Goal: Information Seeking & Learning: Learn about a topic

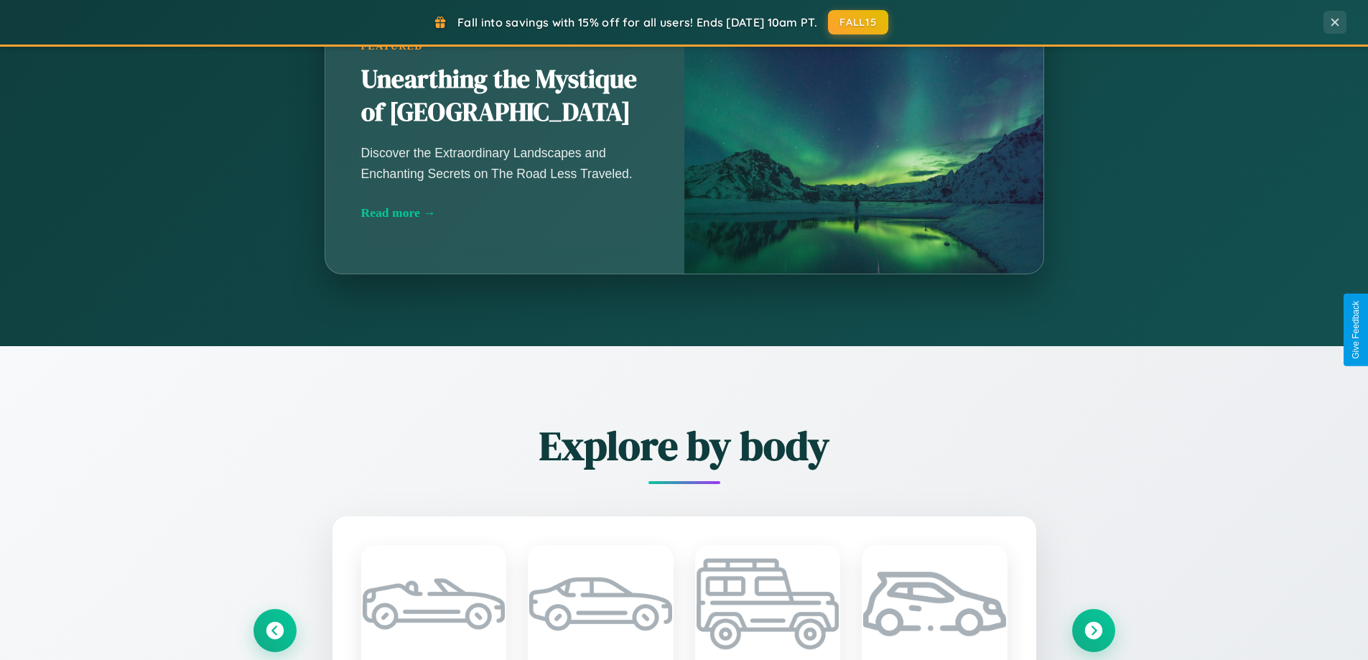
scroll to position [2764, 0]
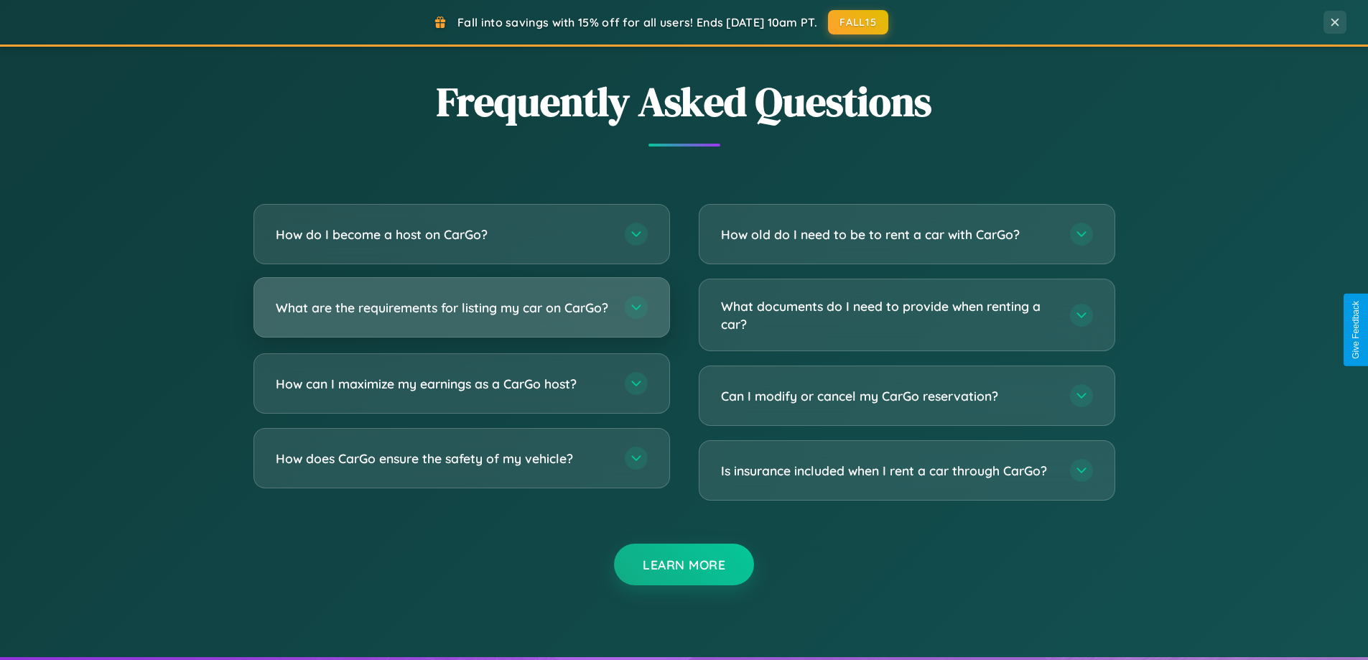
click at [461, 313] on h3 "What are the requirements for listing my car on CarGo?" at bounding box center [443, 308] width 335 height 18
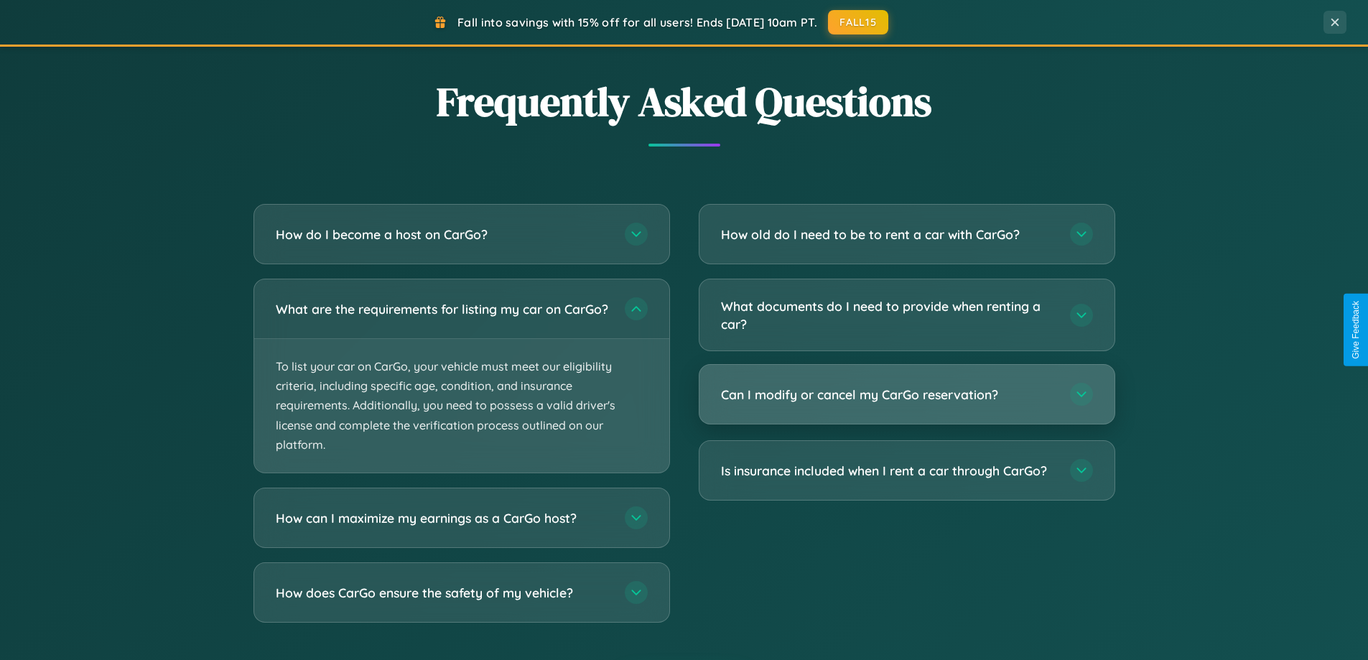
click at [906, 394] on h3 "Can I modify or cancel my CarGo reservation?" at bounding box center [888, 395] width 335 height 18
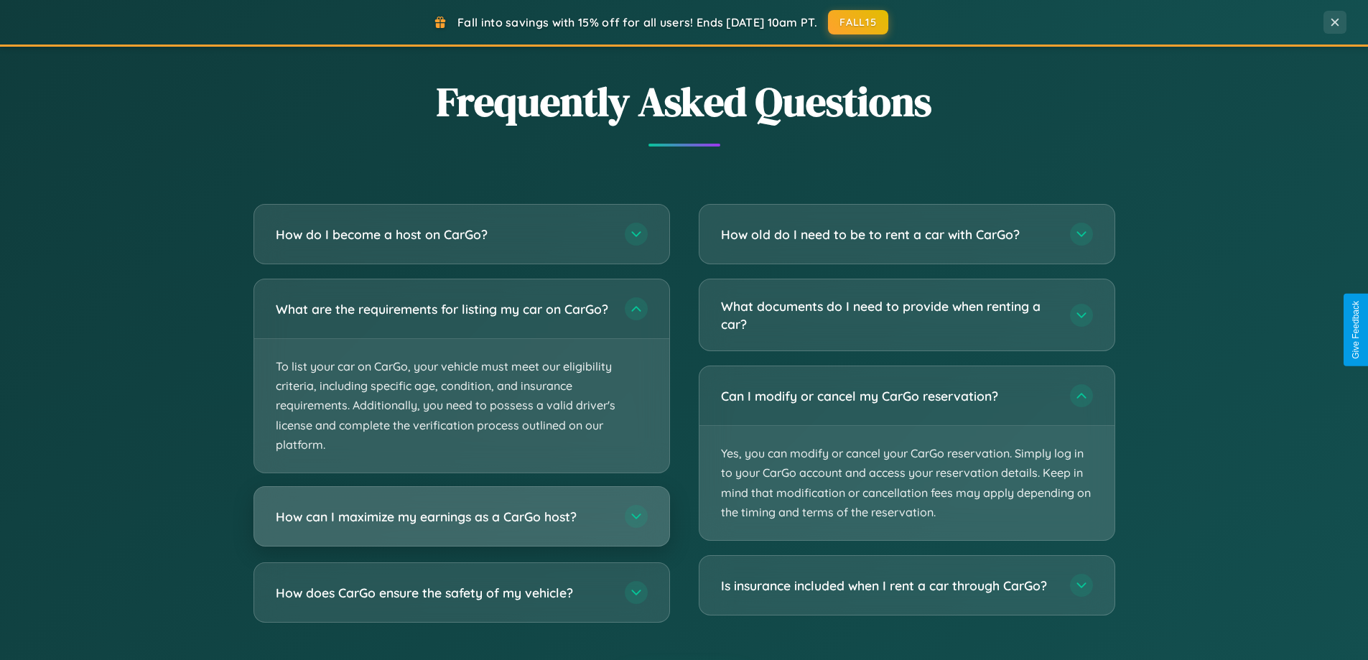
click at [461, 526] on h3 "How can I maximize my earnings as a CarGo host?" at bounding box center [443, 517] width 335 height 18
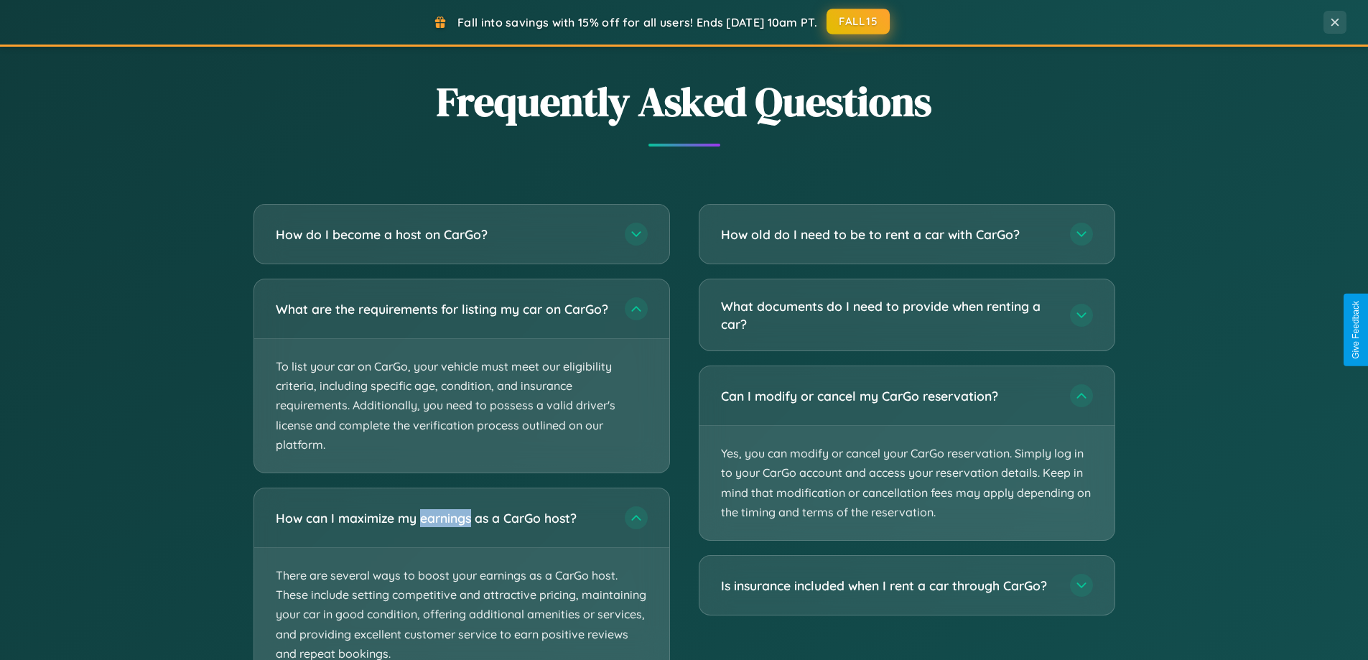
click at [859, 22] on button "FALL15" at bounding box center [858, 22] width 63 height 26
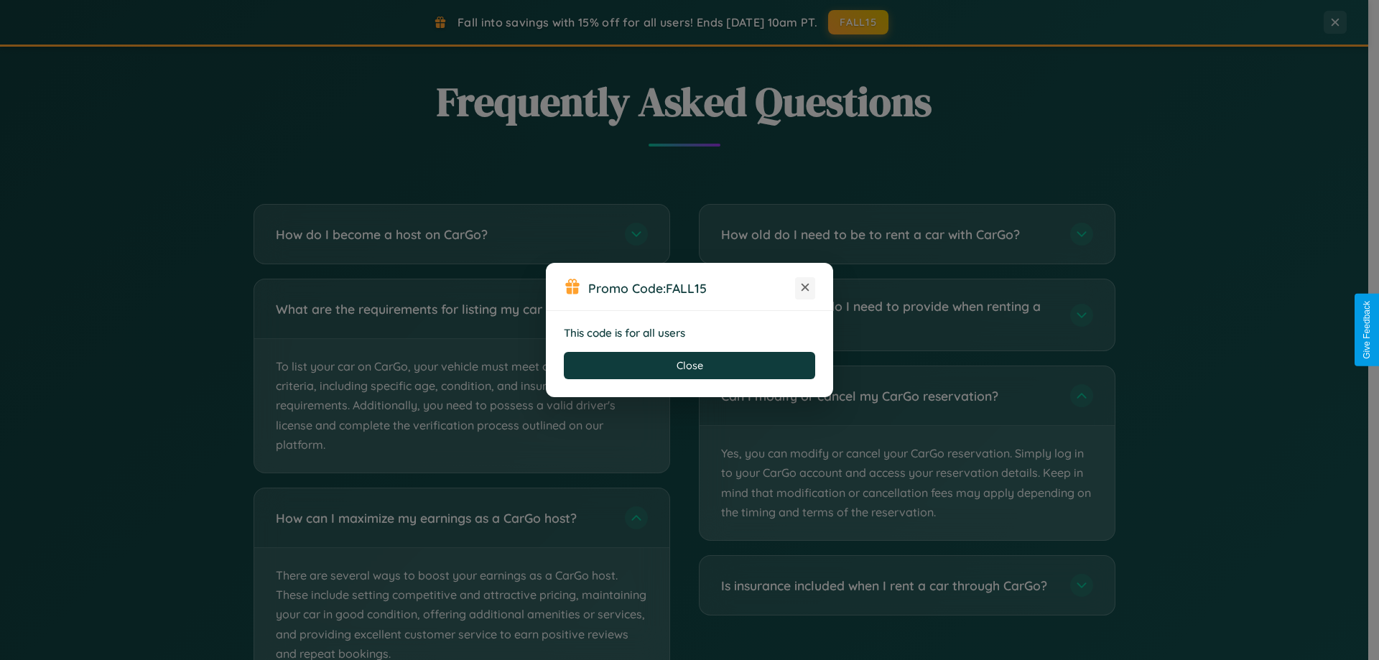
click at [805, 288] on icon at bounding box center [805, 287] width 14 height 14
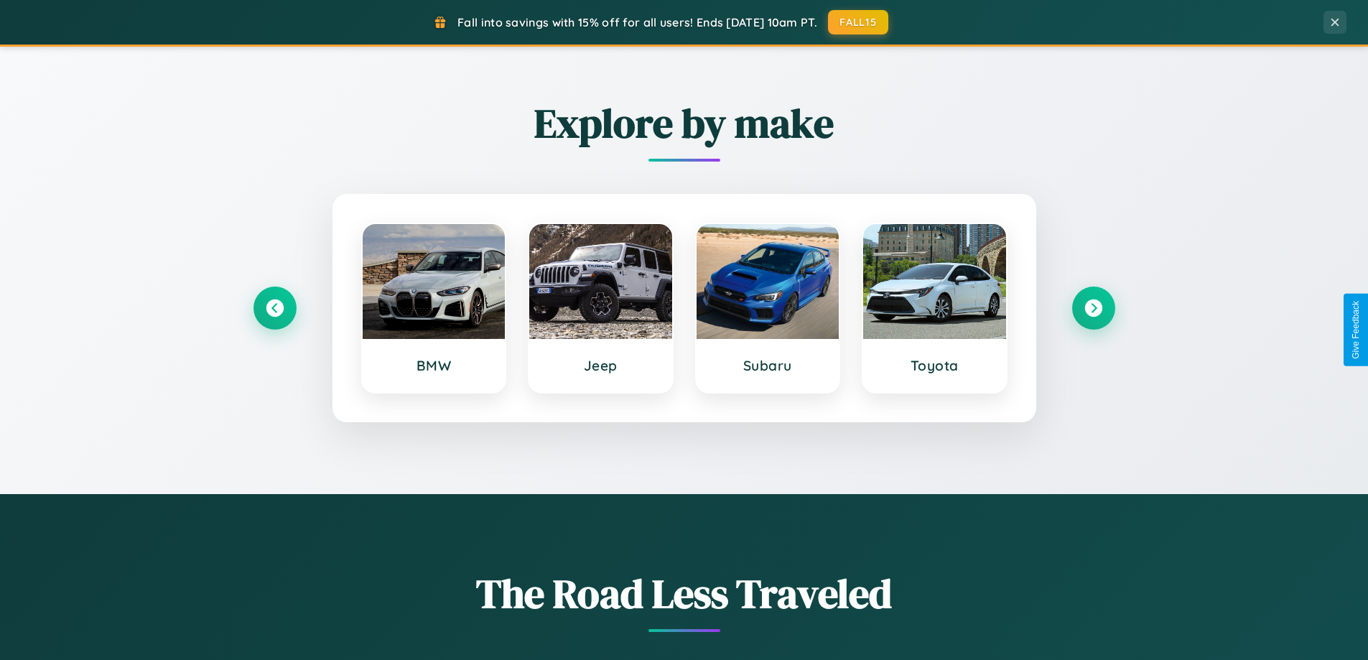
scroll to position [0, 0]
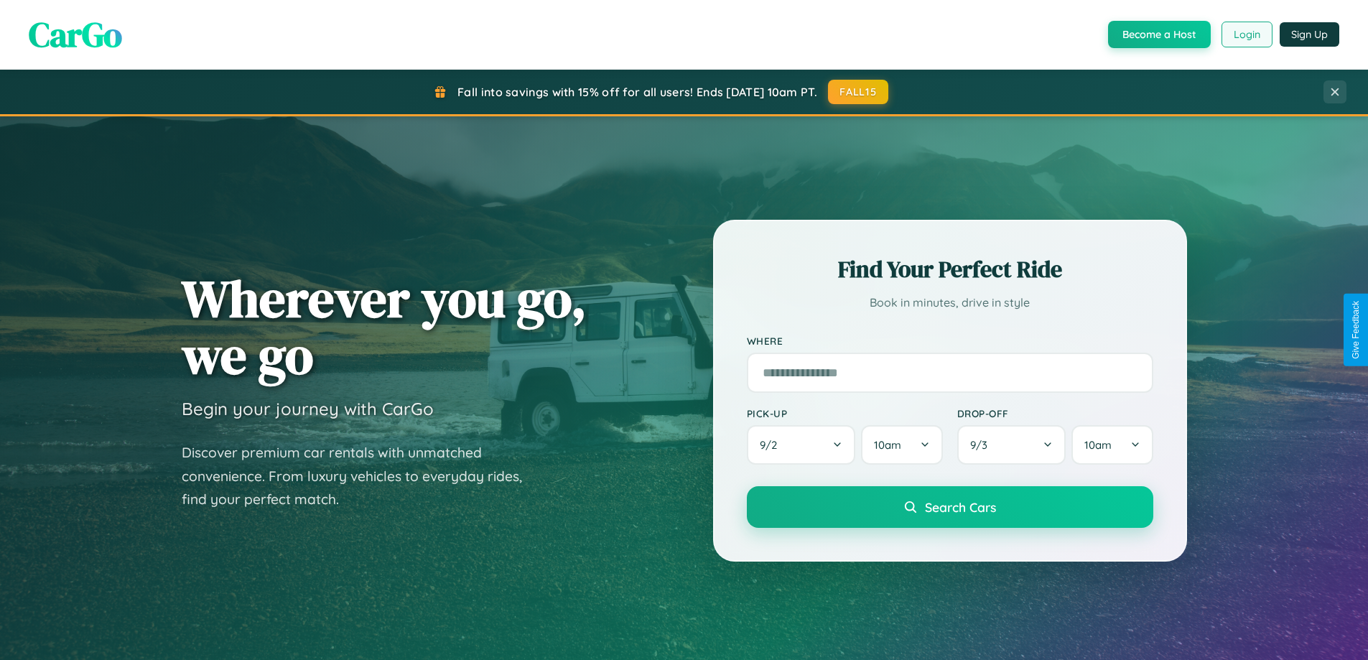
click at [1246, 34] on button "Login" at bounding box center [1247, 35] width 51 height 26
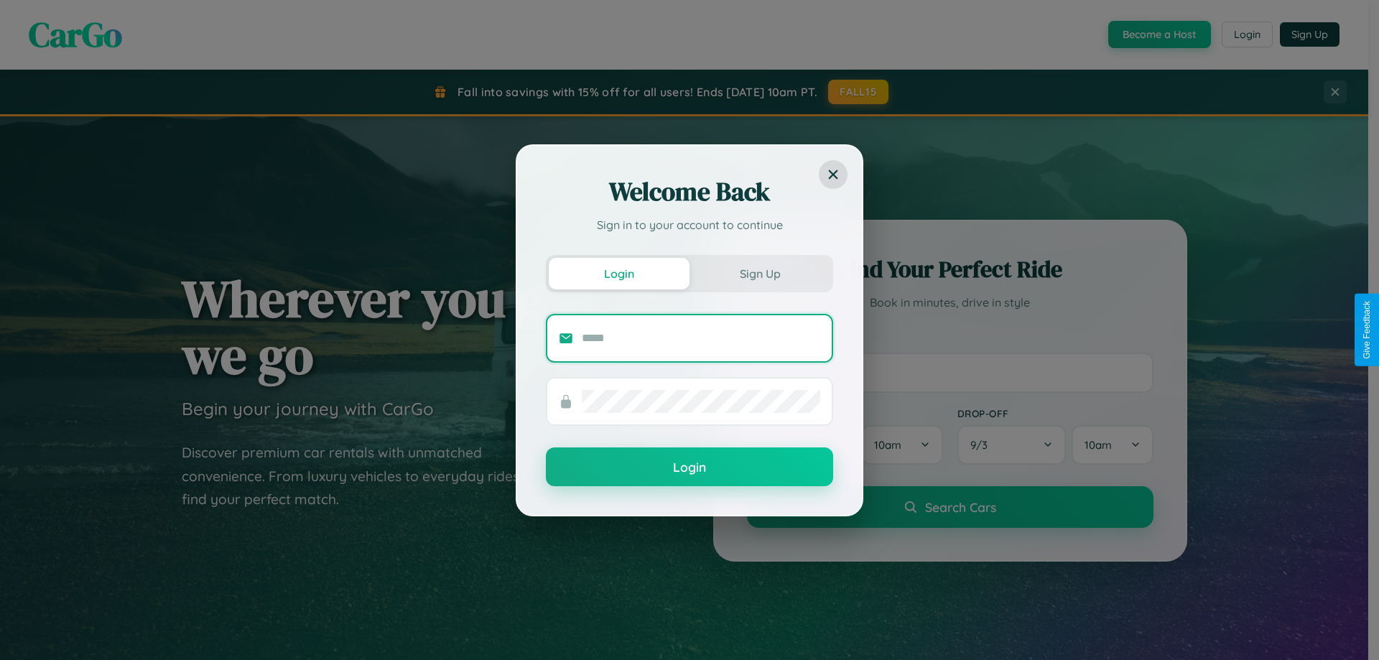
click at [701, 338] on input "text" at bounding box center [701, 338] width 238 height 23
type input "**********"
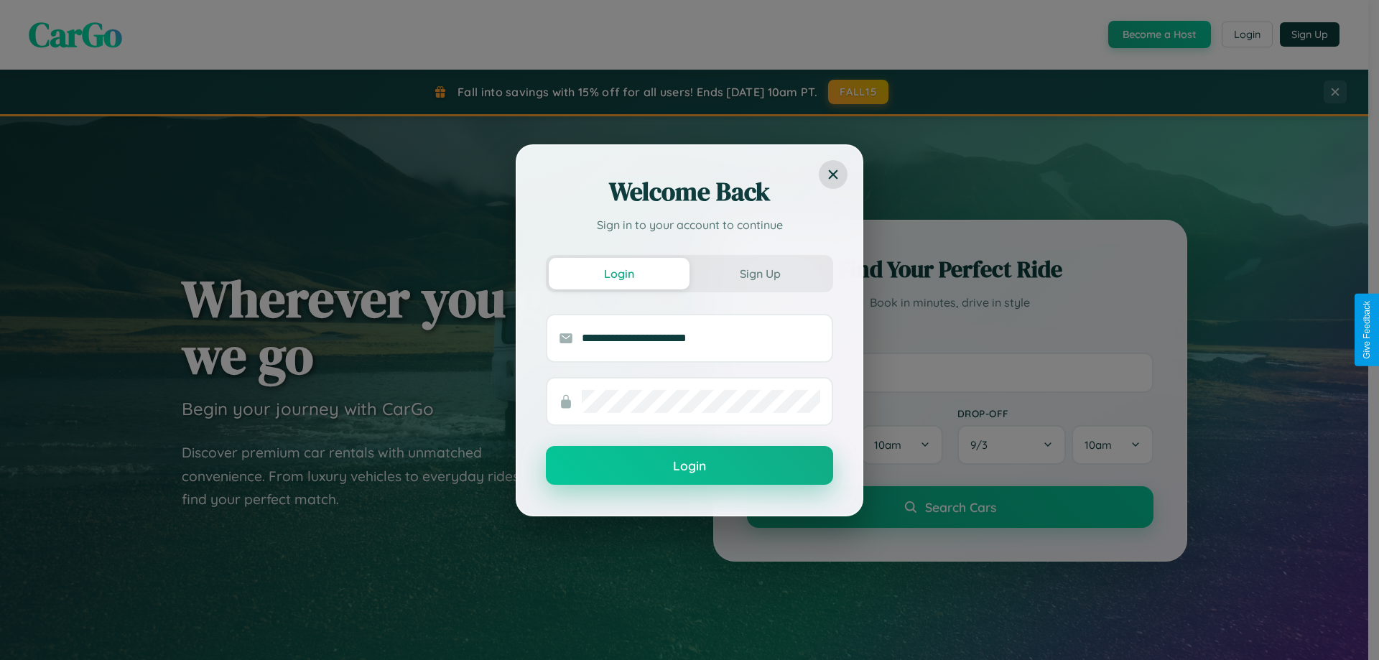
click at [689, 466] on button "Login" at bounding box center [689, 465] width 287 height 39
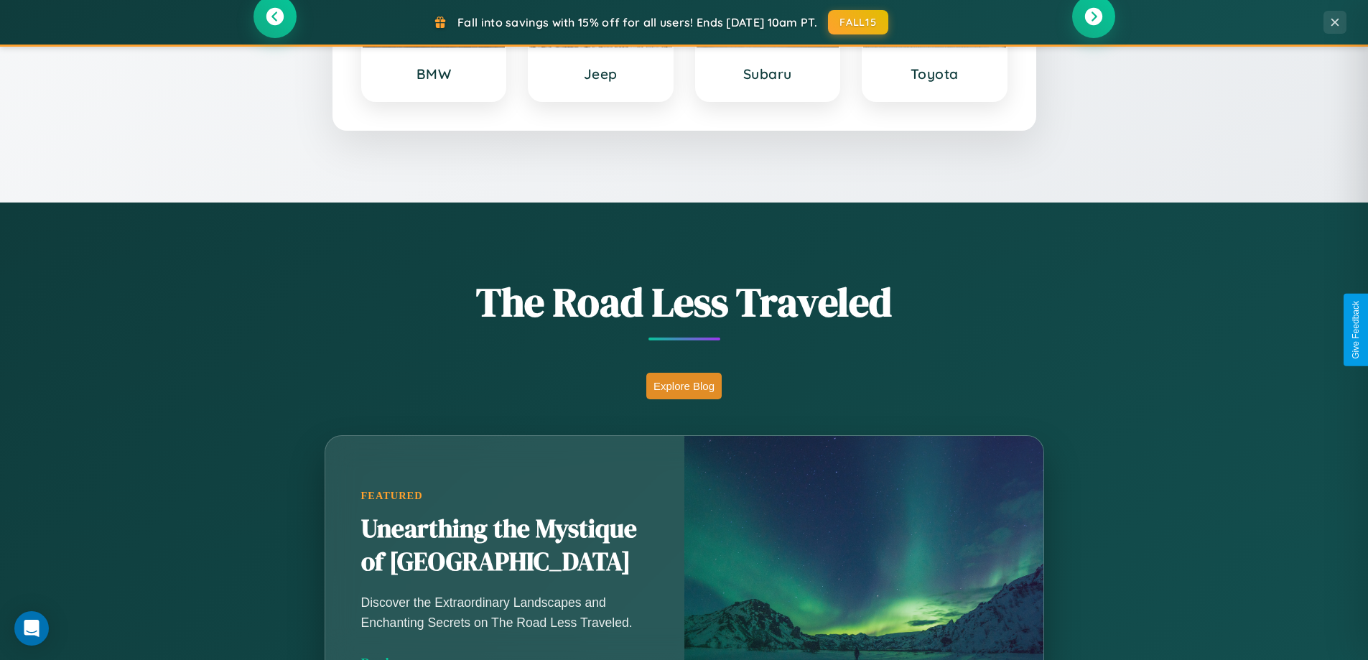
scroll to position [42, 0]
